Goal: Use online tool/utility: Utilize a website feature to perform a specific function

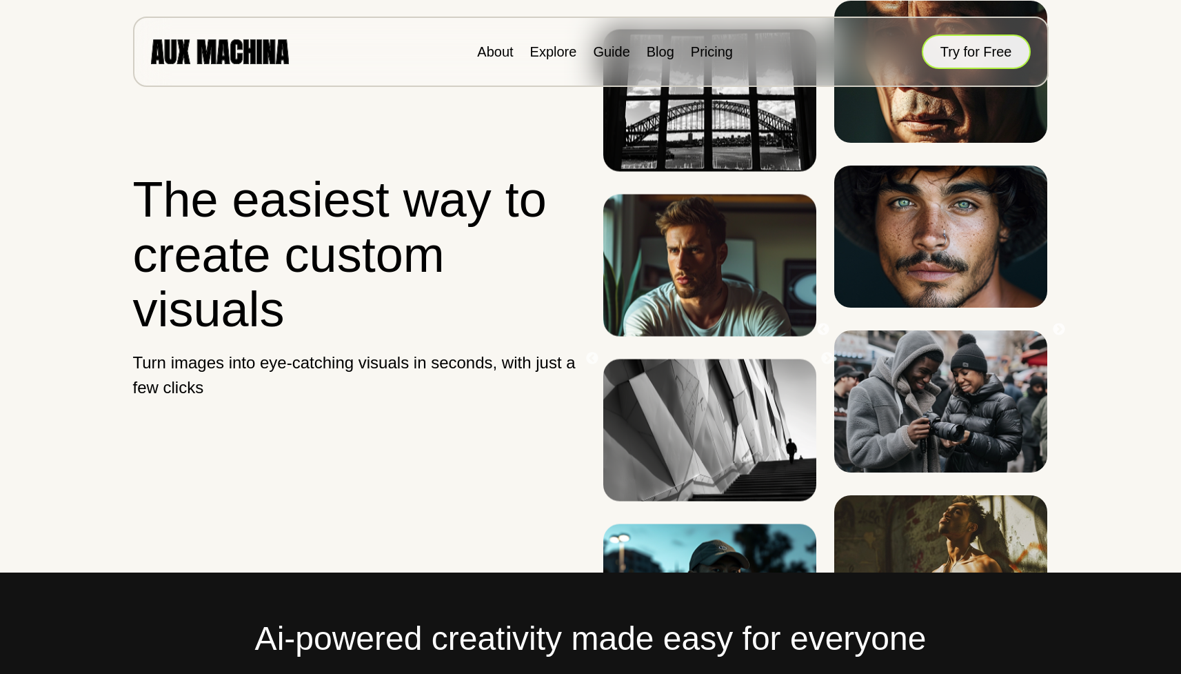
click at [958, 53] on button "Try for Free" at bounding box center [976, 51] width 109 height 34
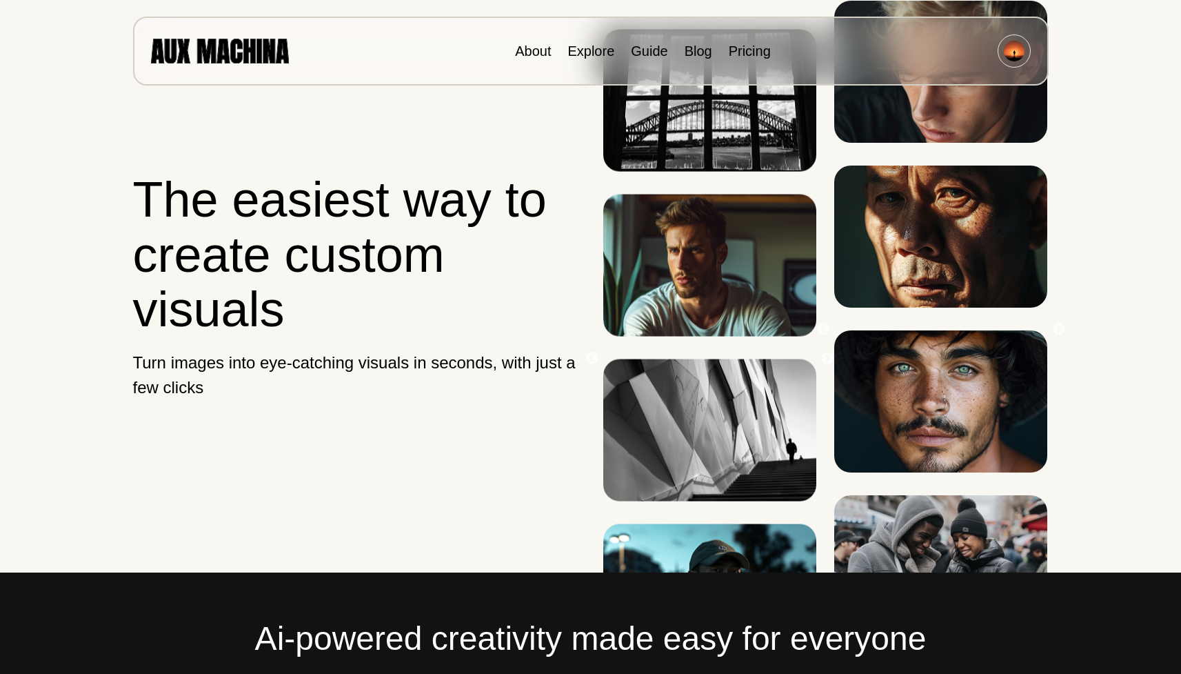
scroll to position [426, 0]
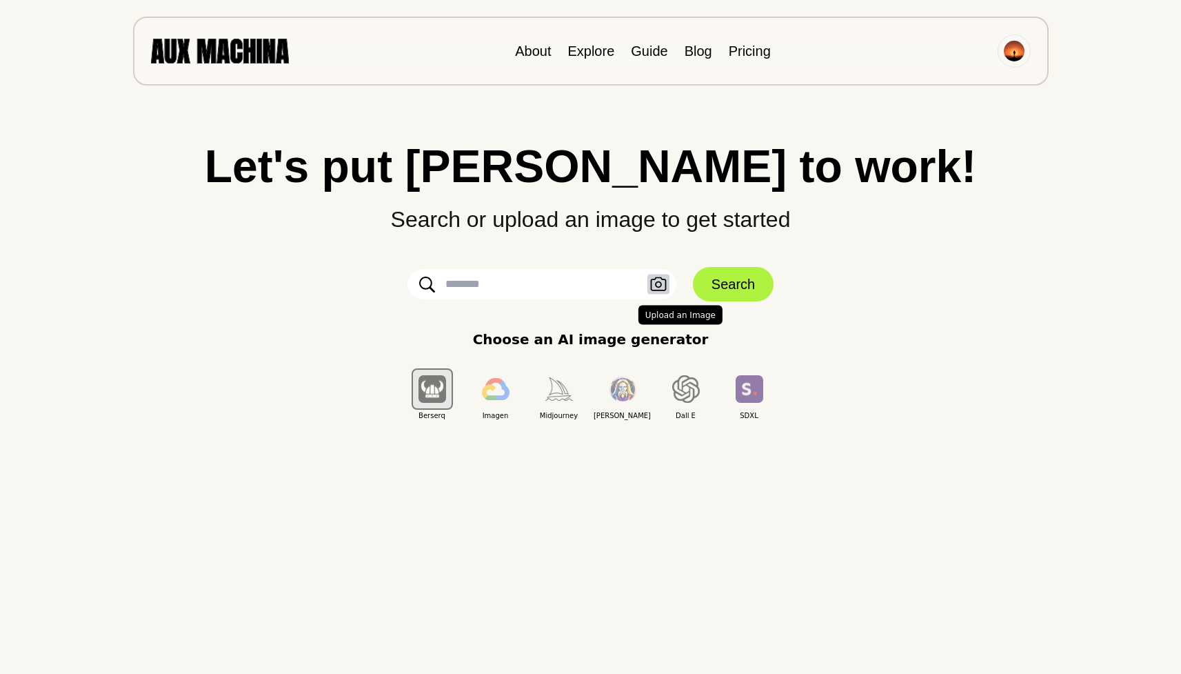
click at [660, 282] on icon "button" at bounding box center [658, 284] width 16 height 14
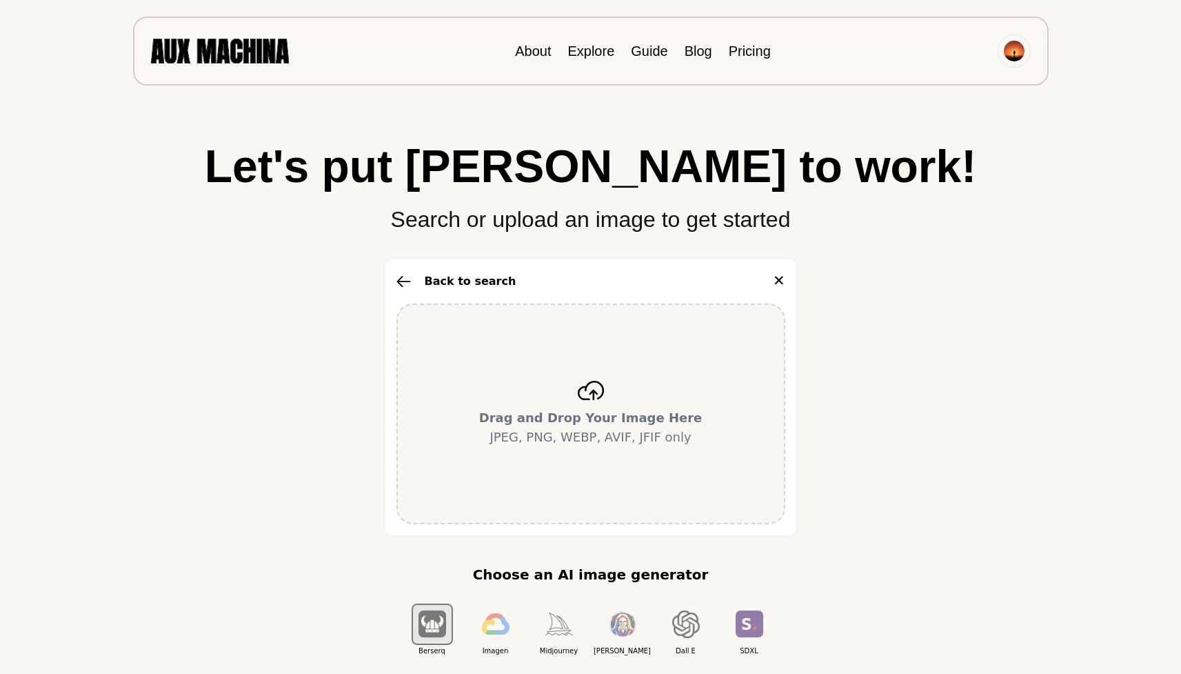
click at [589, 394] on icon at bounding box center [591, 390] width 28 height 19
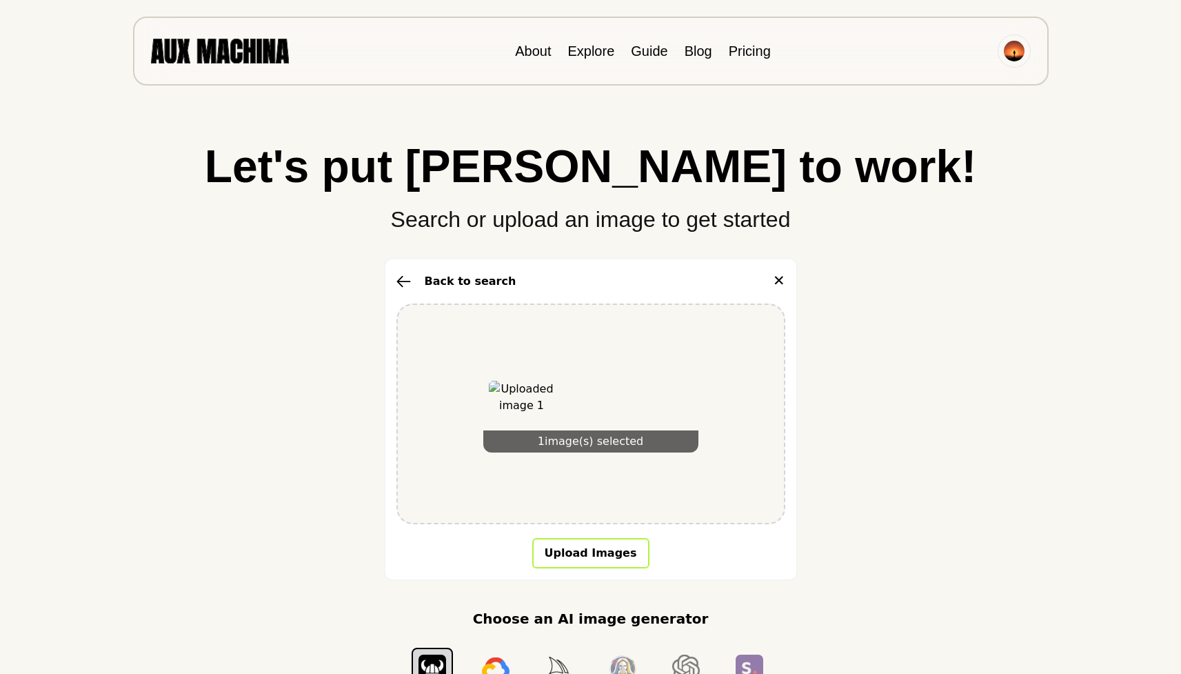
click at [603, 550] on button "Upload Images" at bounding box center [590, 553] width 117 height 30
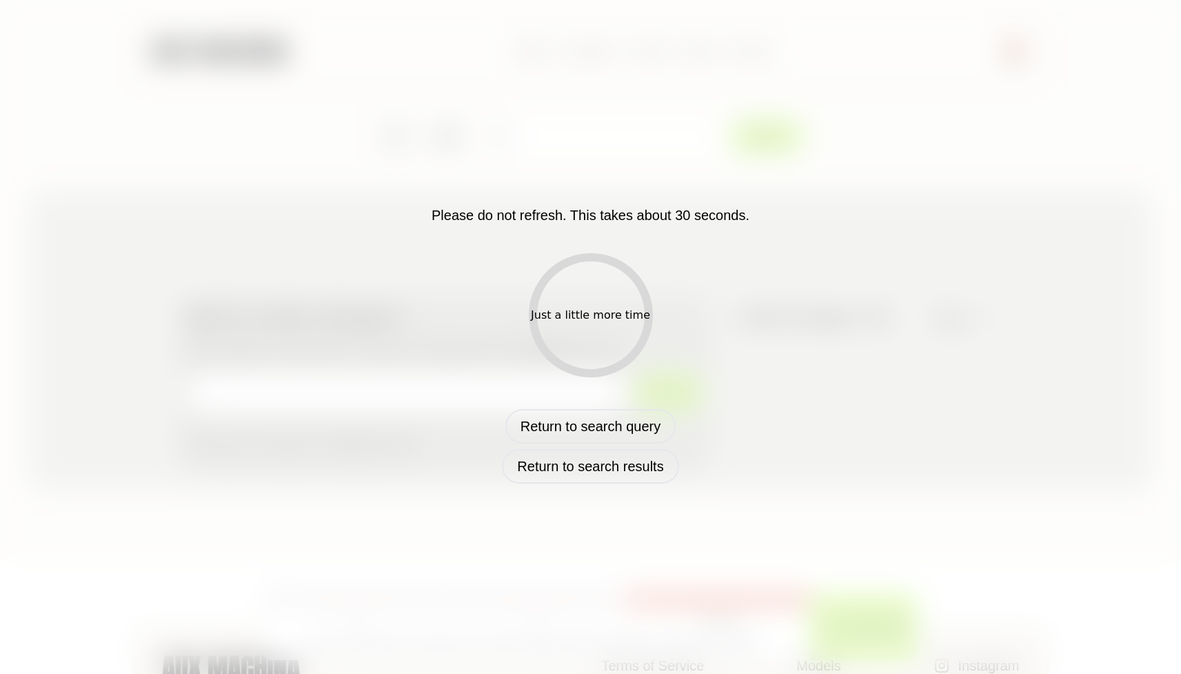
click at [609, 303] on div "Just a little more time" at bounding box center [591, 315] width 124 height 124
click at [503, 215] on p "Please do not refresh. This takes about 30 seconds." at bounding box center [591, 215] width 318 height 21
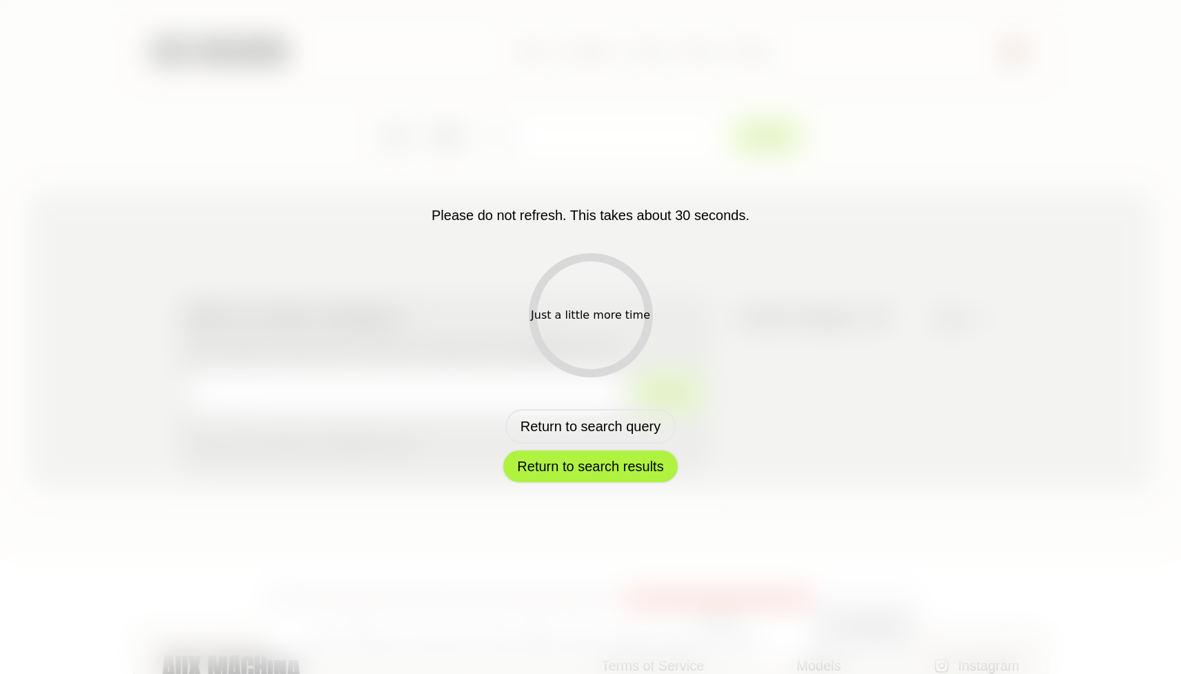
click at [610, 455] on button "Return to search results" at bounding box center [590, 466] width 176 height 34
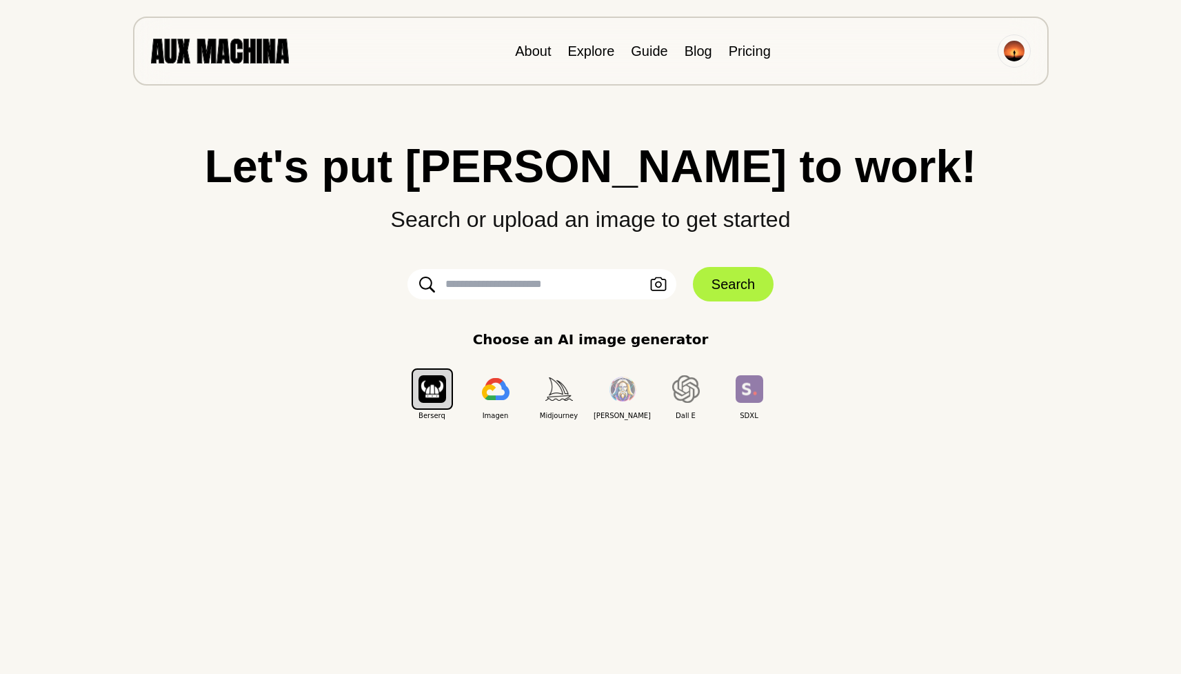
click at [501, 290] on input "text" at bounding box center [541, 284] width 269 height 30
click at [501, 285] on input "text" at bounding box center [541, 284] width 269 height 30
type input "**********"
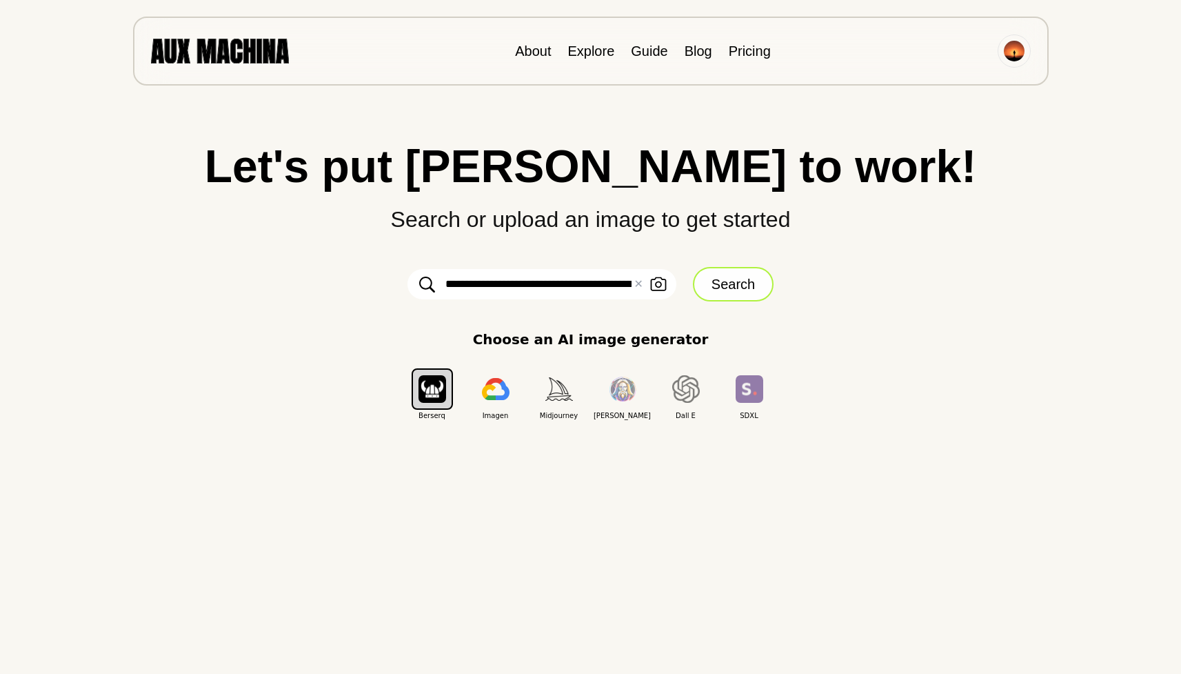
click at [748, 281] on button "Search" at bounding box center [733, 284] width 81 height 34
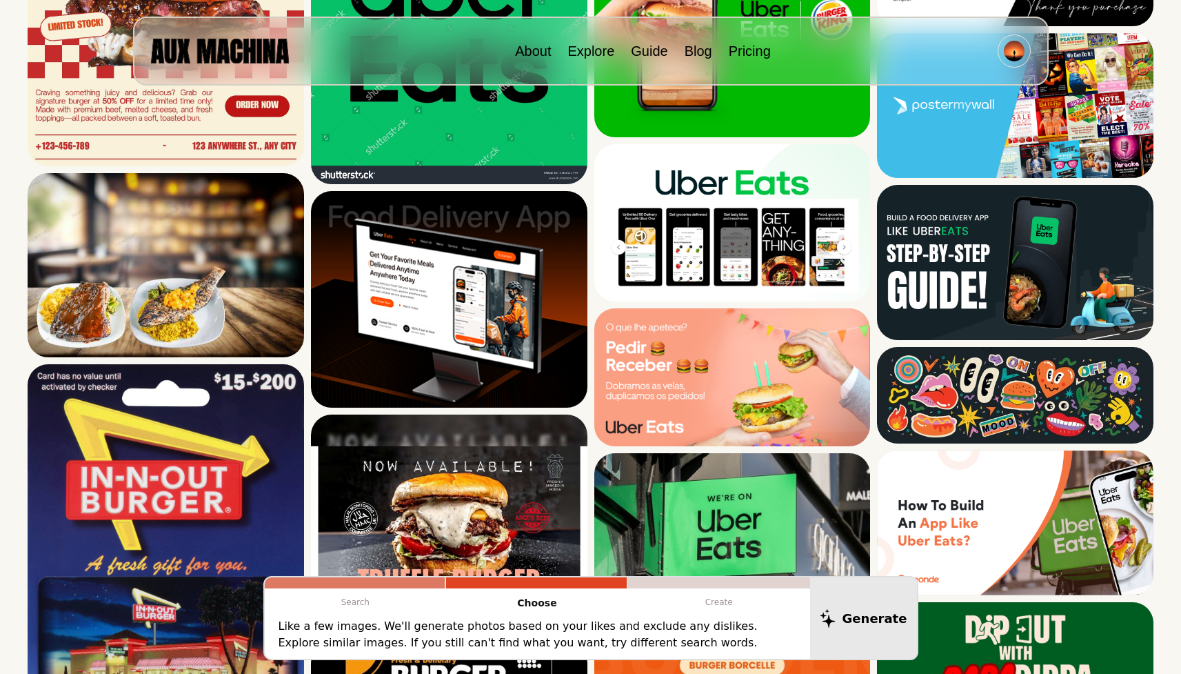
scroll to position [785, 0]
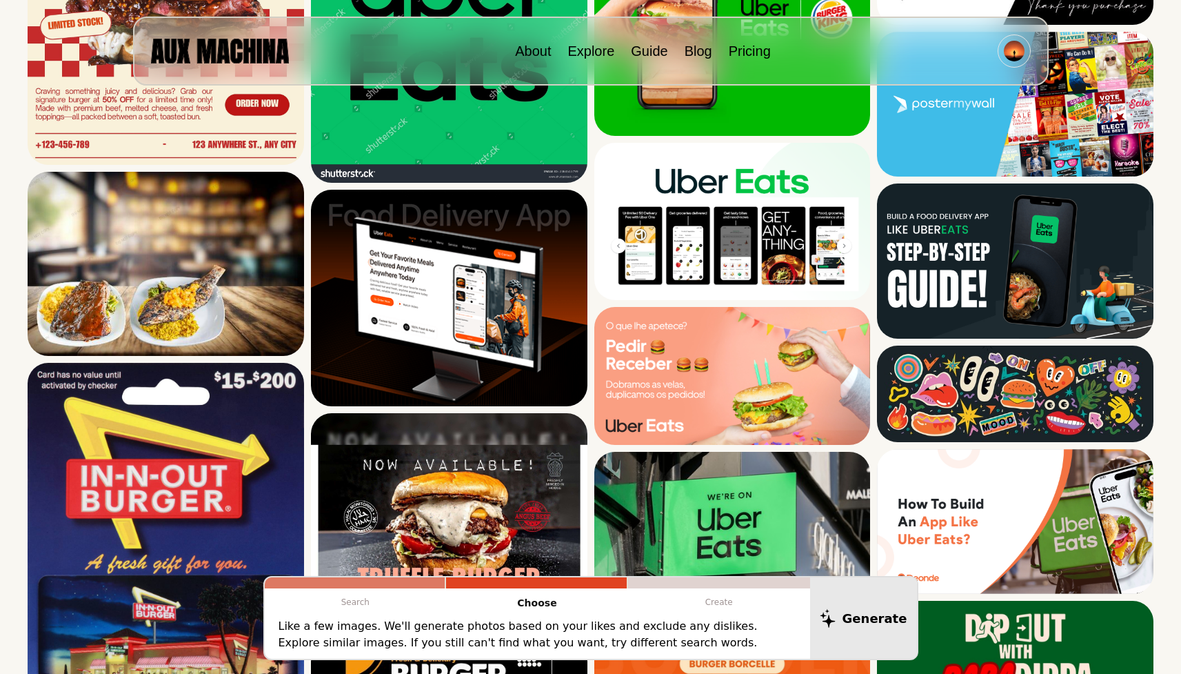
click at [716, 585] on div at bounding box center [719, 582] width 182 height 11
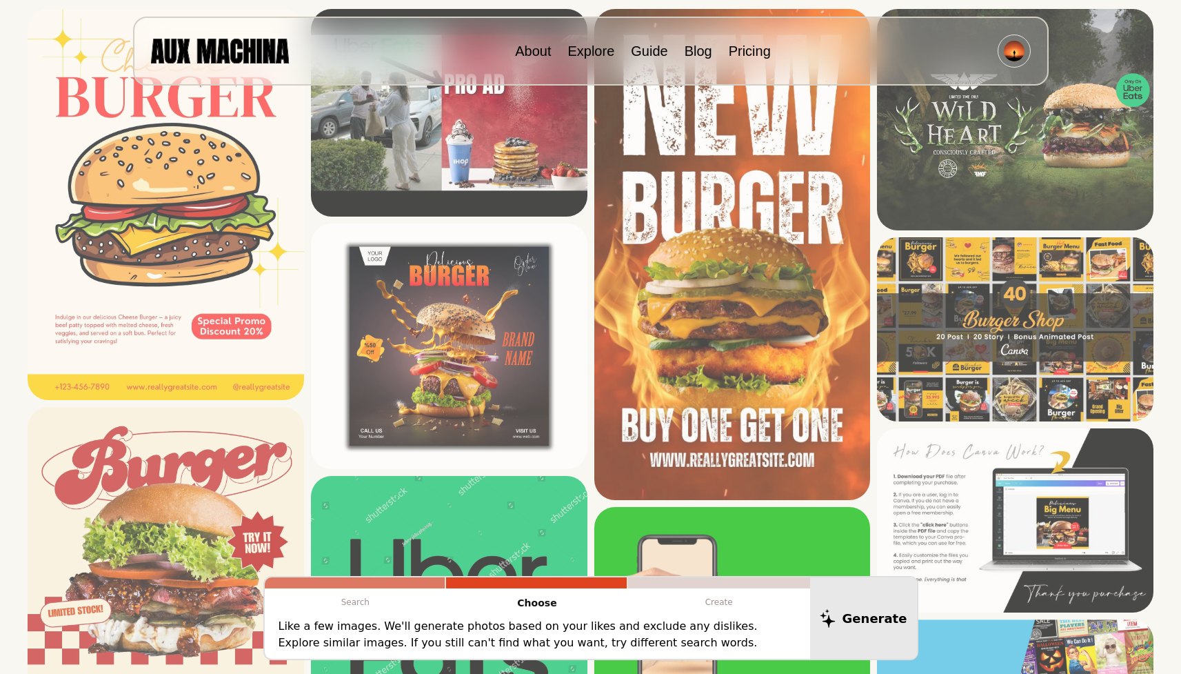
scroll to position [0, 0]
